Goal: Navigation & Orientation: Find specific page/section

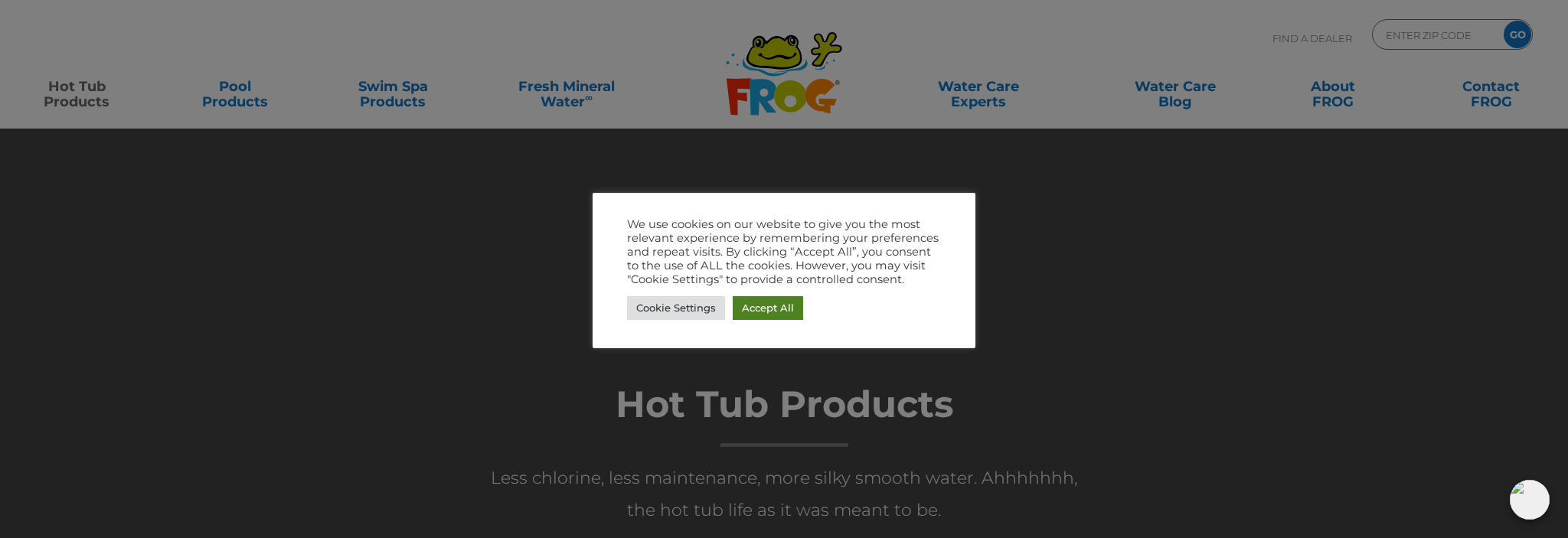
click at [775, 319] on link "Accept All" at bounding box center [767, 308] width 70 height 24
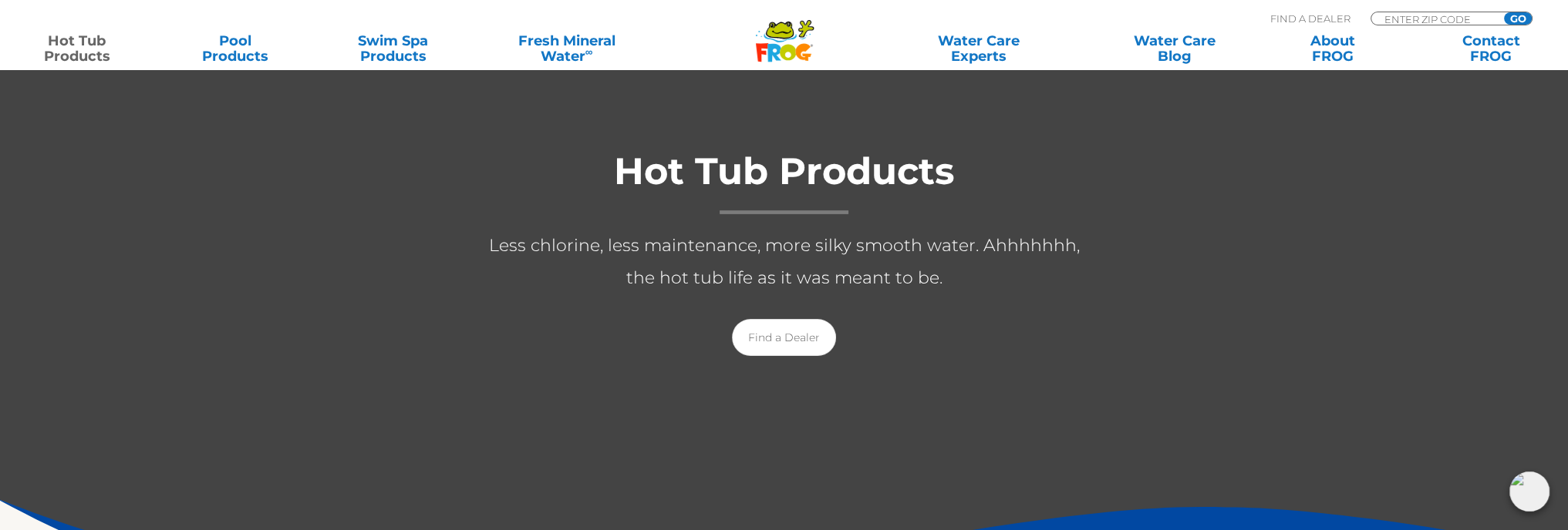
scroll to position [232, 0]
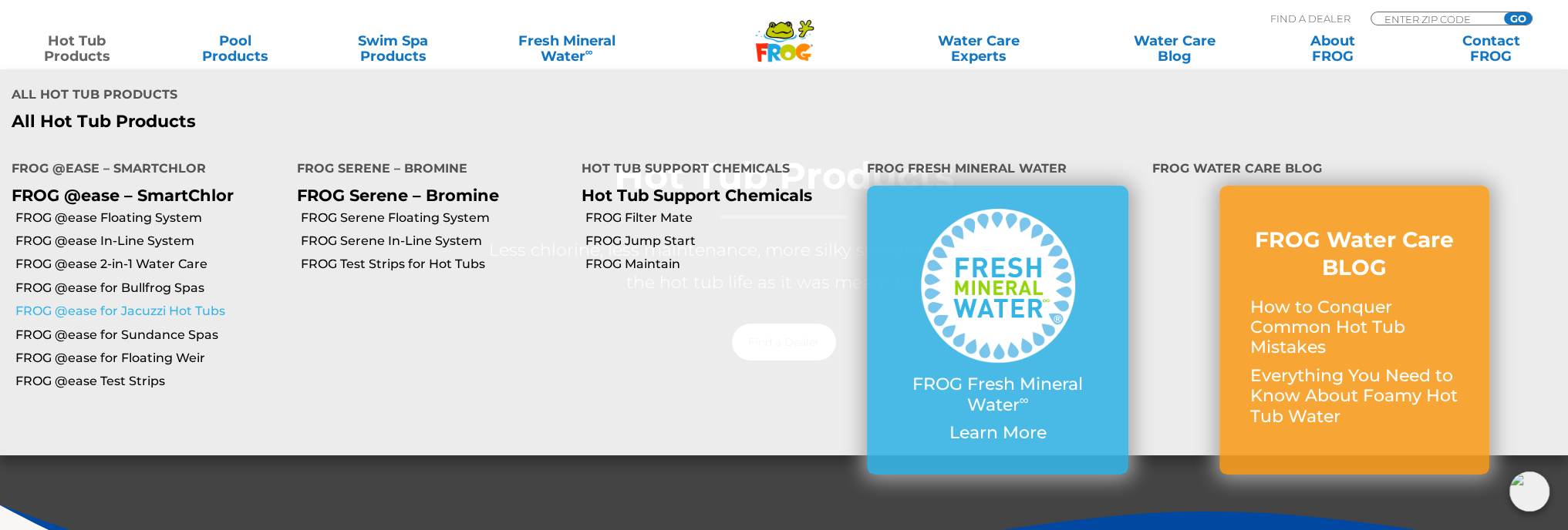
click at [127, 313] on link "FROG @ease for Jacuzzi Hot Tubs" at bounding box center [151, 311] width 270 height 17
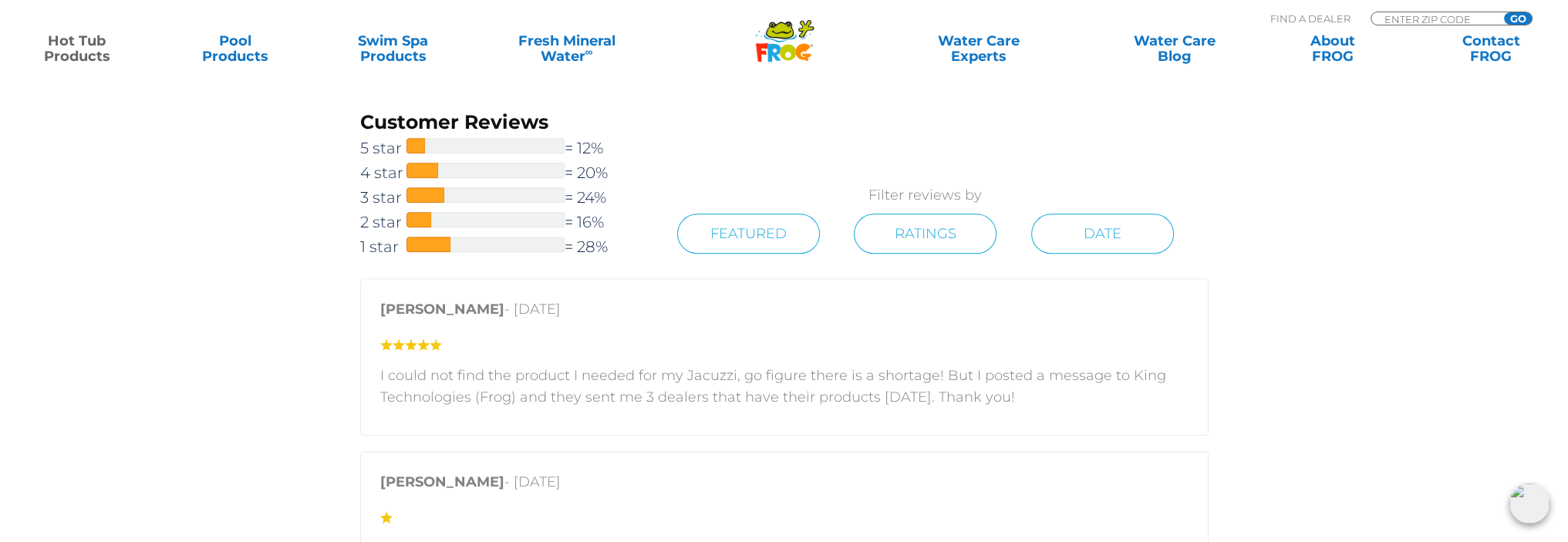
scroll to position [2236, 0]
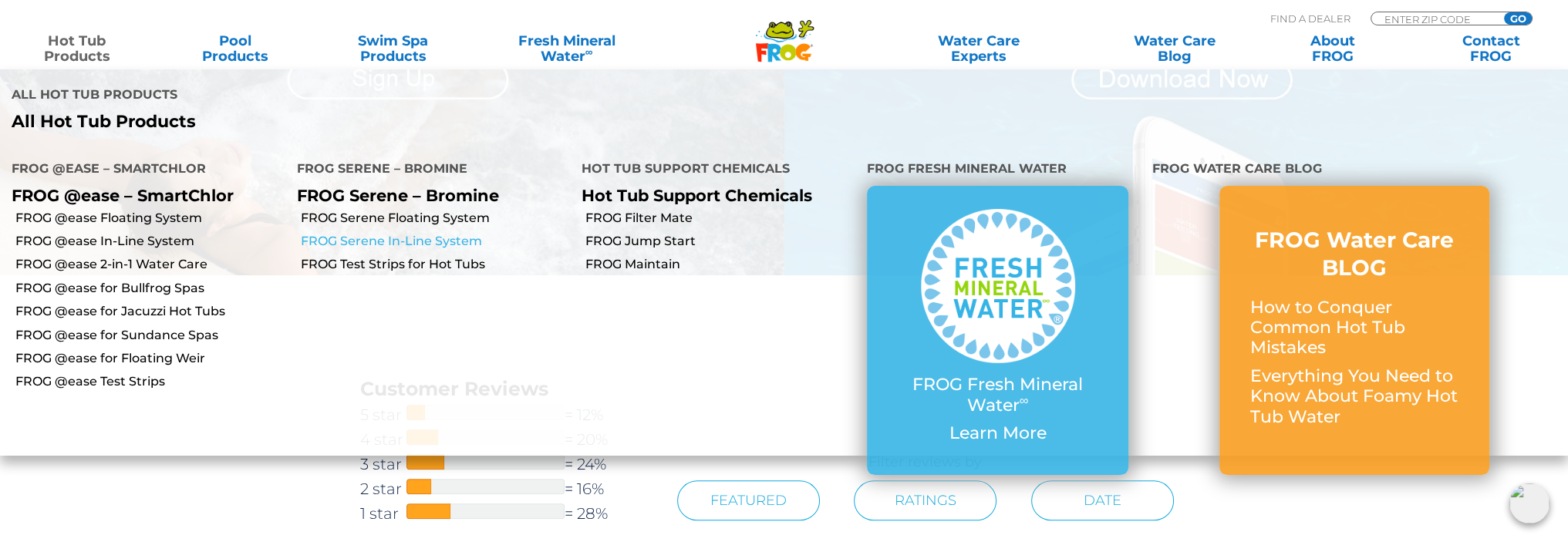
click at [376, 244] on link "FROG Serene In-Line System" at bounding box center [436, 241] width 270 height 17
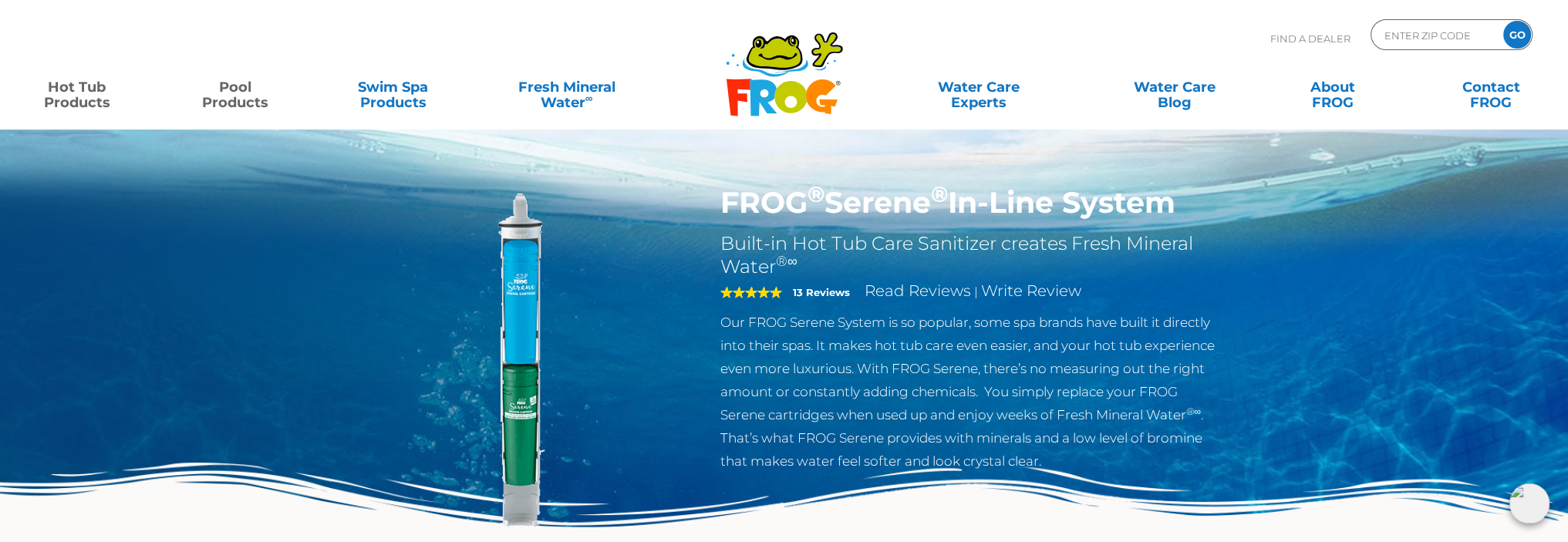
click at [230, 94] on link "Pool Products" at bounding box center [234, 87] width 122 height 31
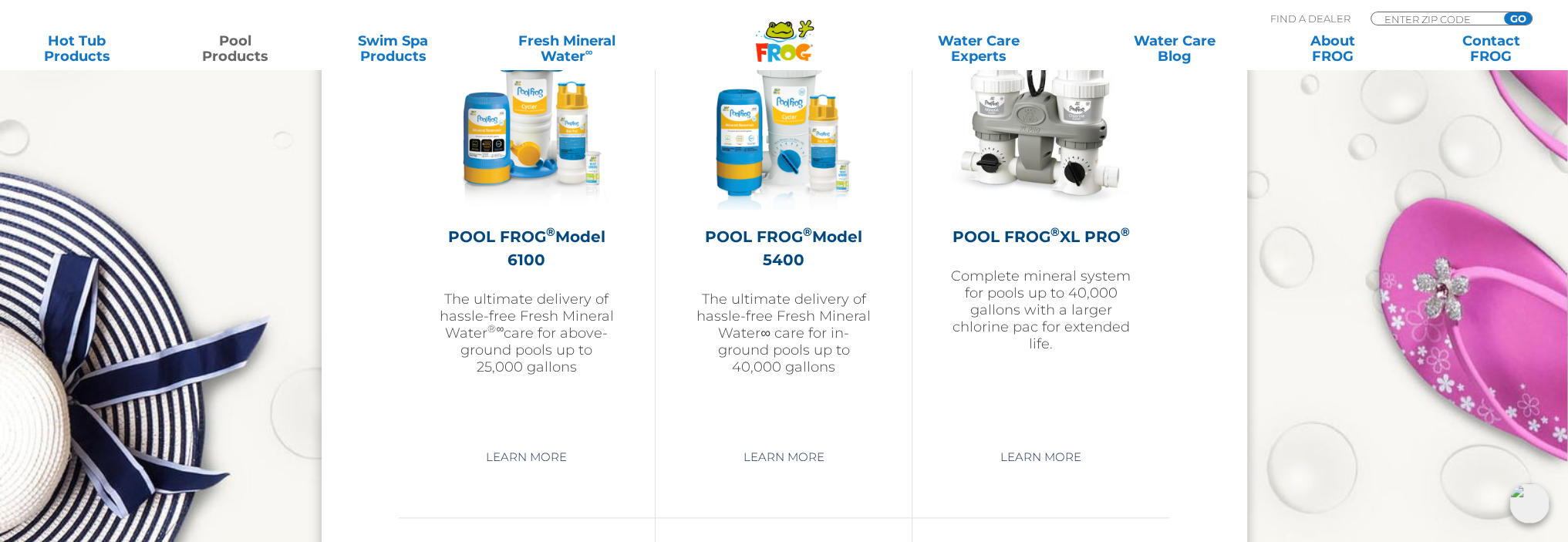
scroll to position [2312, 0]
